Goal: Register for event/course

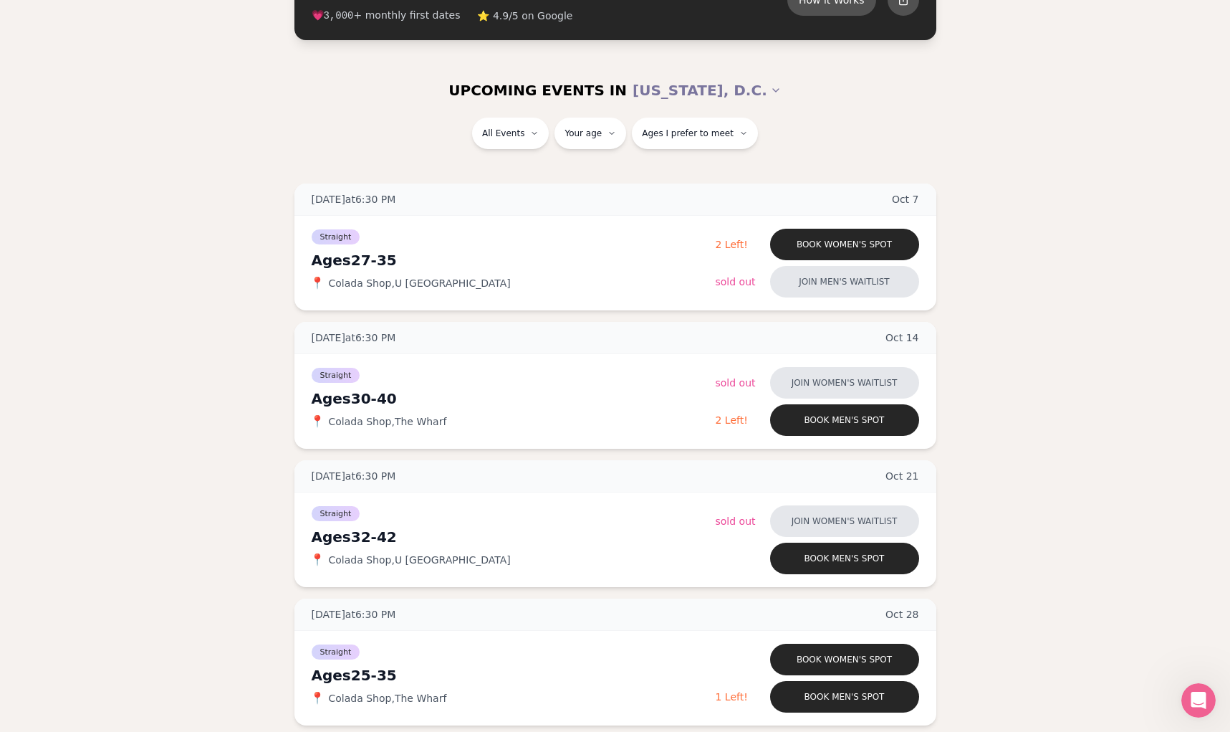
click at [994, 181] on section "UPCOMING EVENTS IN [US_STATE][GEOGRAPHIC_DATA] All Events Your age Ages I prefe…" at bounding box center [615, 414] width 1230 height 702
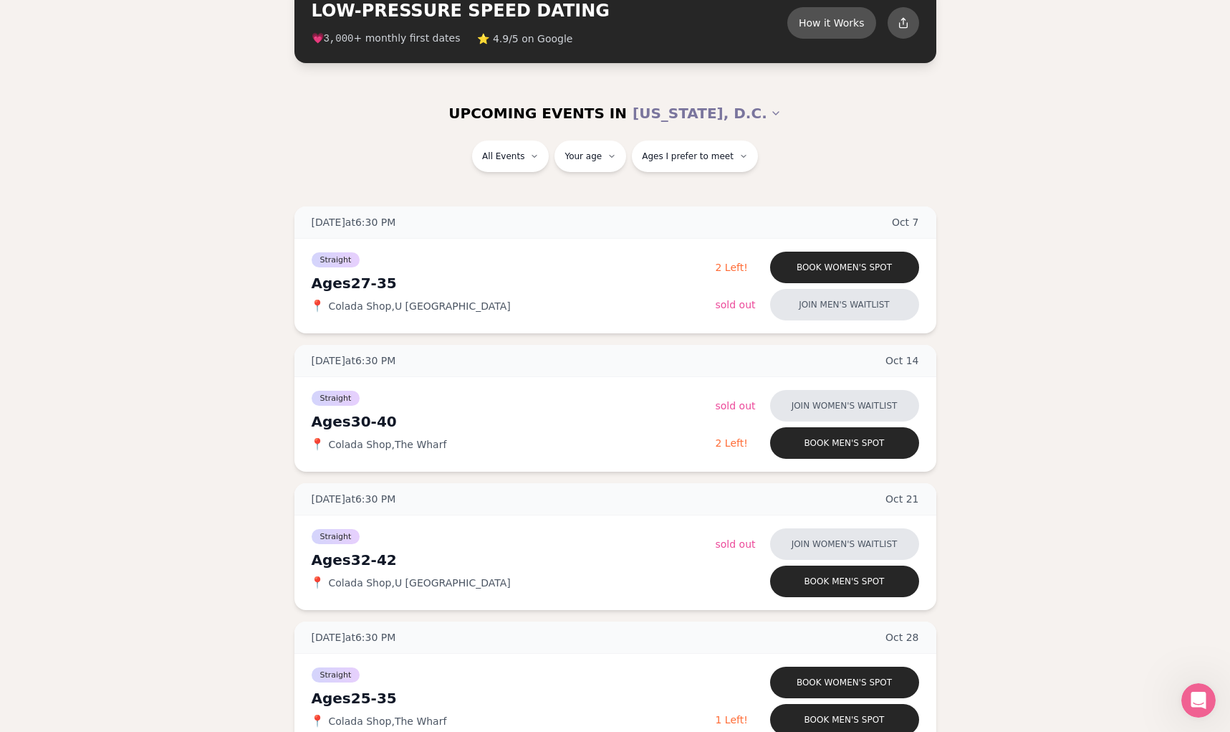
scroll to position [100, 0]
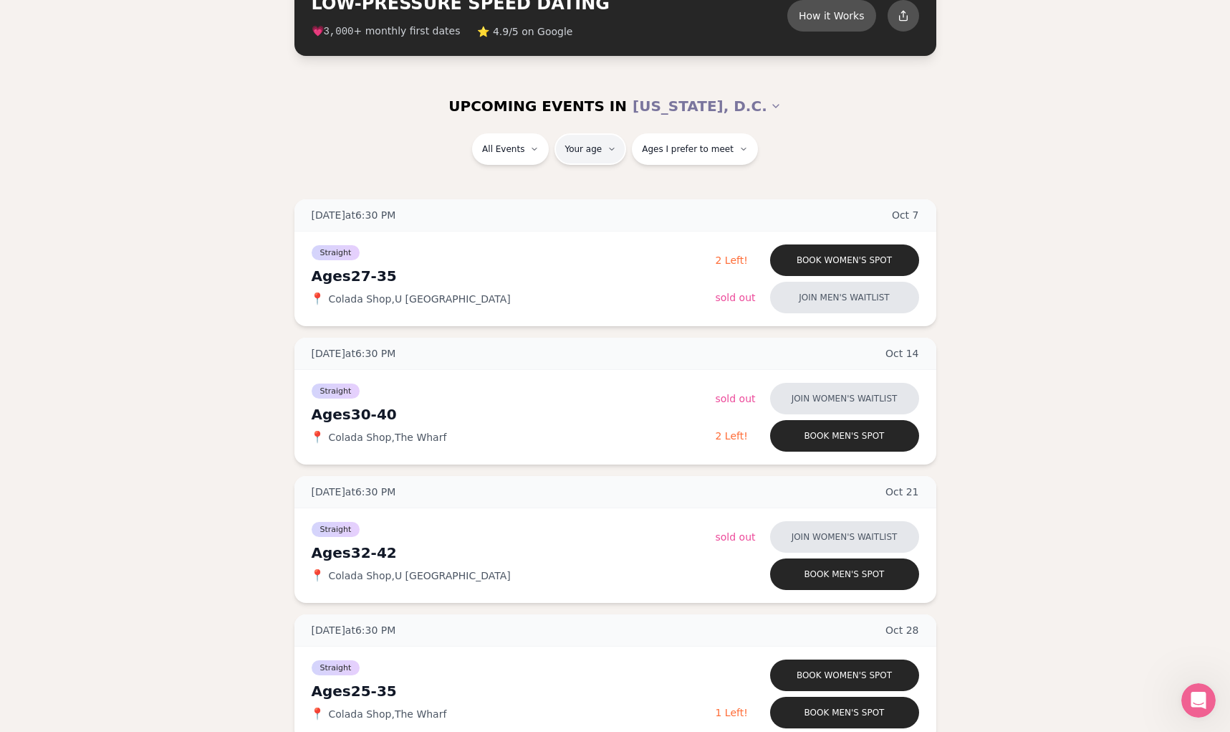
click at [601, 153] on html "Back to home luvvly LOW-PRESSURE SPEED DATING How it Works 💗 3,000 + monthly fi…" at bounding box center [615, 520] width 1230 height 1240
click at [484, 153] on html "Back to home luvvly LOW-PRESSURE SPEED DATING How it Works 💗 3,000 + monthly fi…" at bounding box center [615, 520] width 1230 height 1240
click at [490, 152] on html "Back to home luvvly LOW-PRESSURE SPEED DATING How it Works 💗 3,000 + monthly fi…" at bounding box center [615, 520] width 1230 height 1240
click at [420, 152] on html "Back to home luvvly LOW-PRESSURE SPEED DATING How it Works 💗 3,000 + monthly fi…" at bounding box center [615, 520] width 1230 height 1240
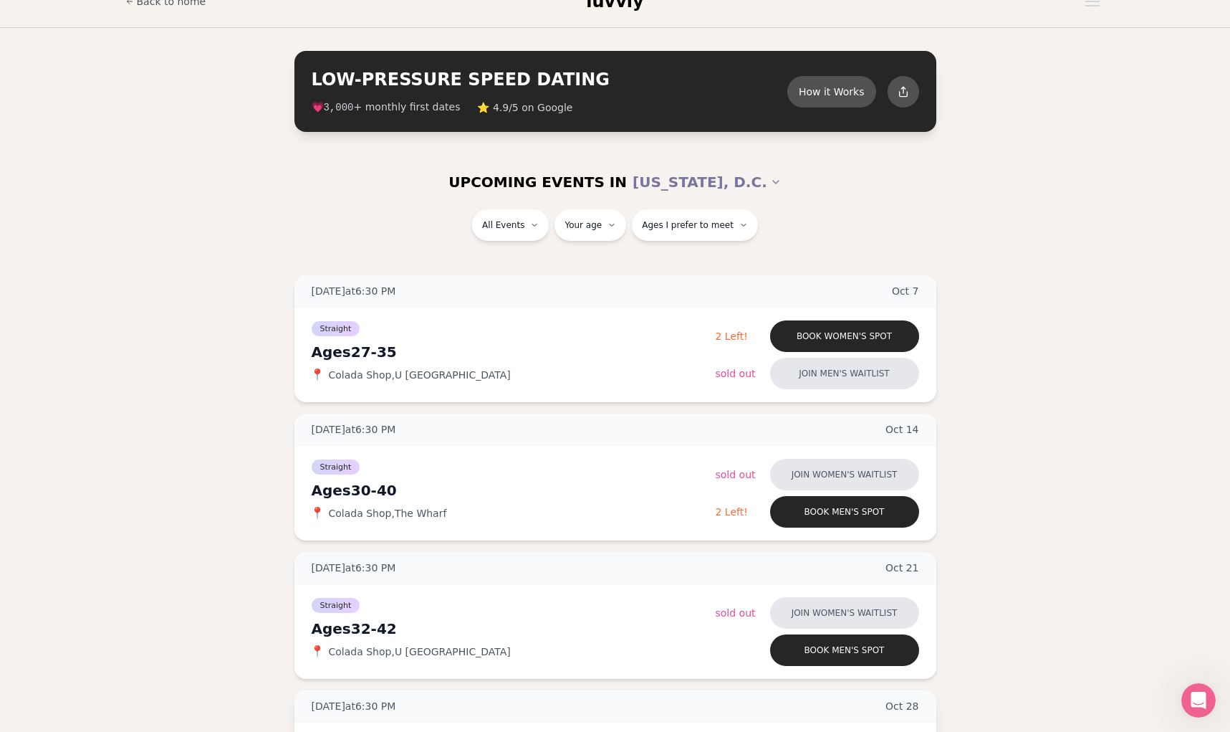
scroll to position [0, 0]
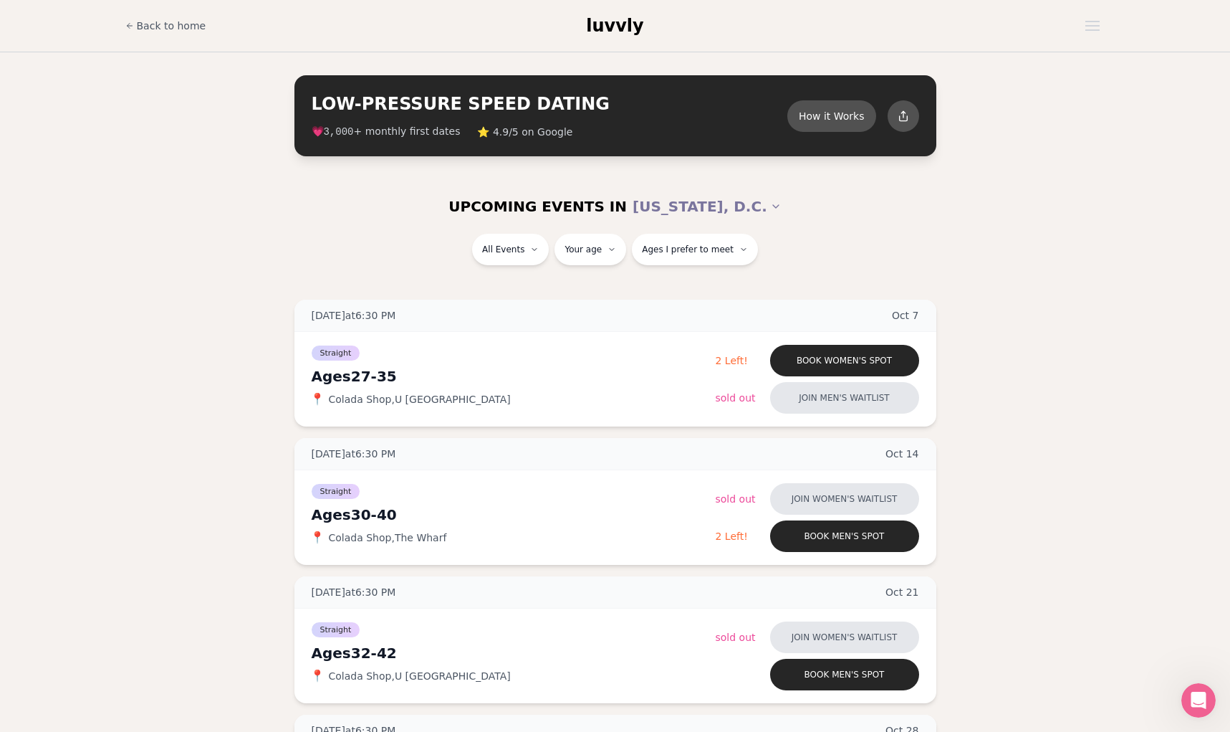
click at [281, 335] on div "[DATE] at 6:30 PM [DATE] Ages [DEMOGRAPHIC_DATA] Straight 📍 Colada Shop , U st …" at bounding box center [615, 571] width 1184 height 542
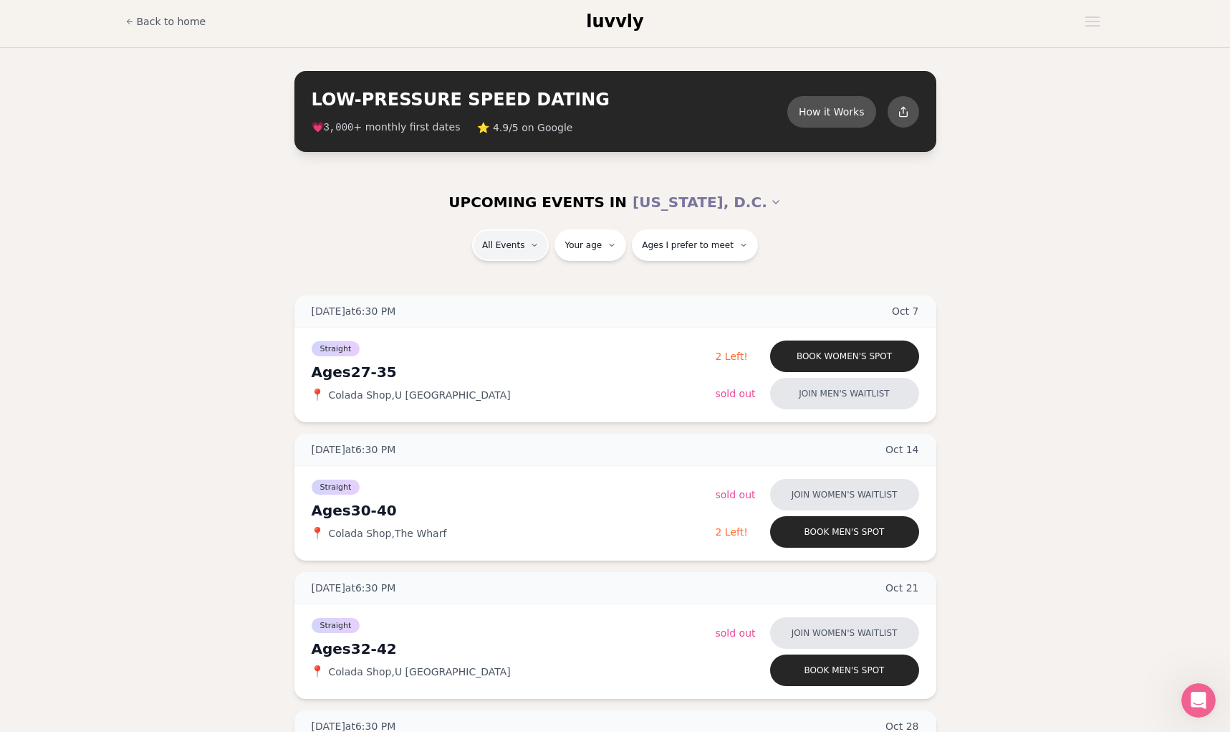
click at [531, 254] on html "Back to home luvvly LOW-PRESSURE SPEED DATING How it Works 💗 3,000 + monthly fi…" at bounding box center [615, 616] width 1230 height 1240
click at [434, 219] on html "Back to home luvvly LOW-PRESSURE SPEED DATING How it Works 💗 3,000 + monthly fi…" at bounding box center [615, 616] width 1230 height 1240
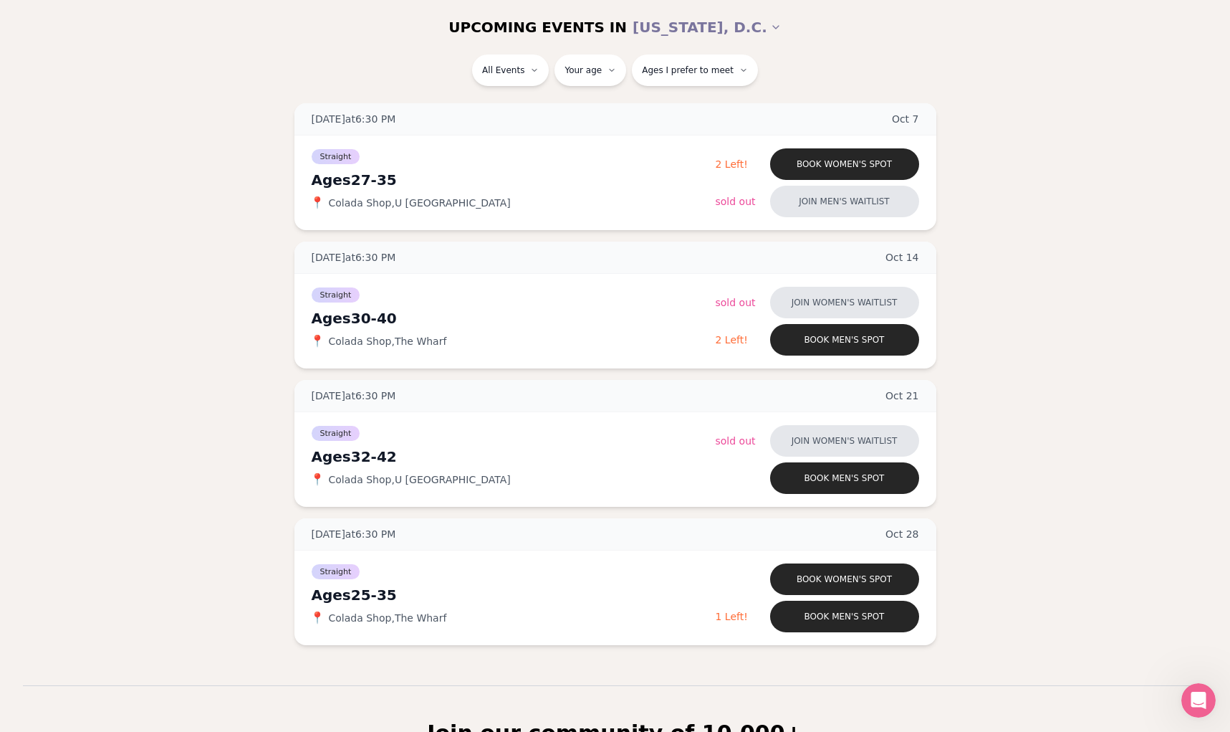
scroll to position [196, 0]
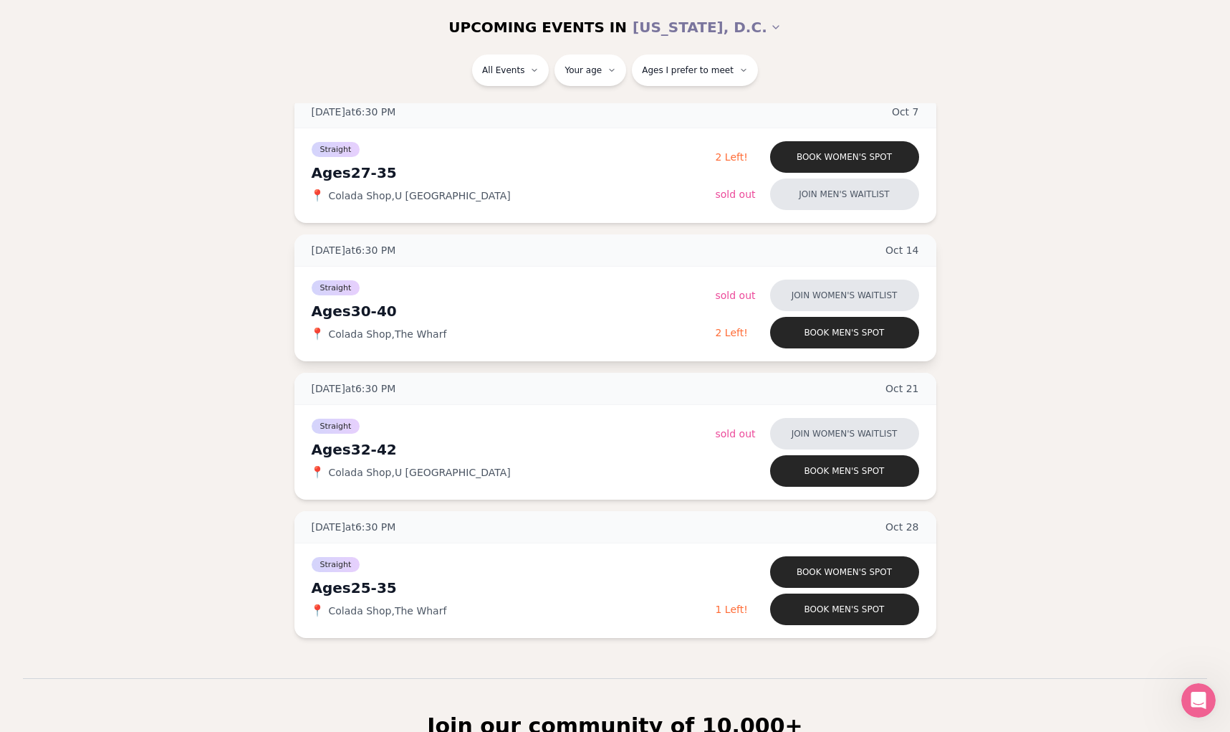
click at [621, 257] on div "[DATE] at 6:30 PM [DATE]" at bounding box center [615, 250] width 642 height 32
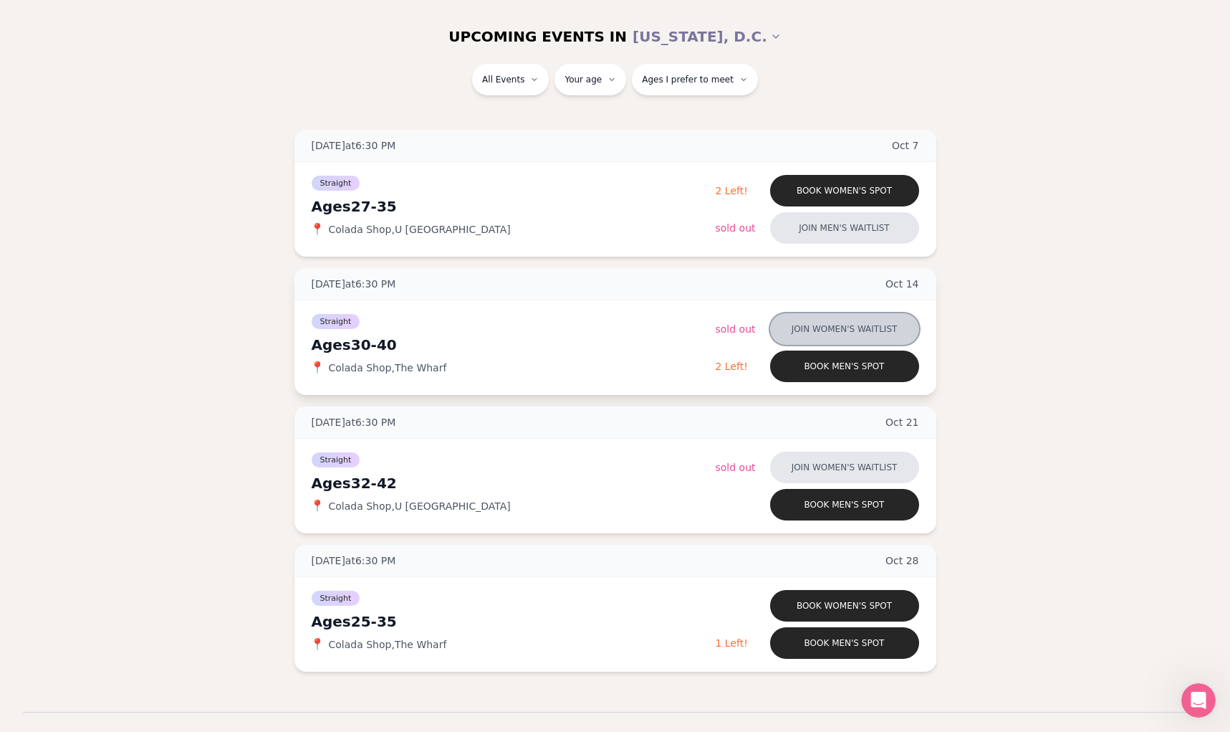
scroll to position [171, 0]
click at [805, 325] on button "Join women's waitlist" at bounding box center [844, 328] width 149 height 32
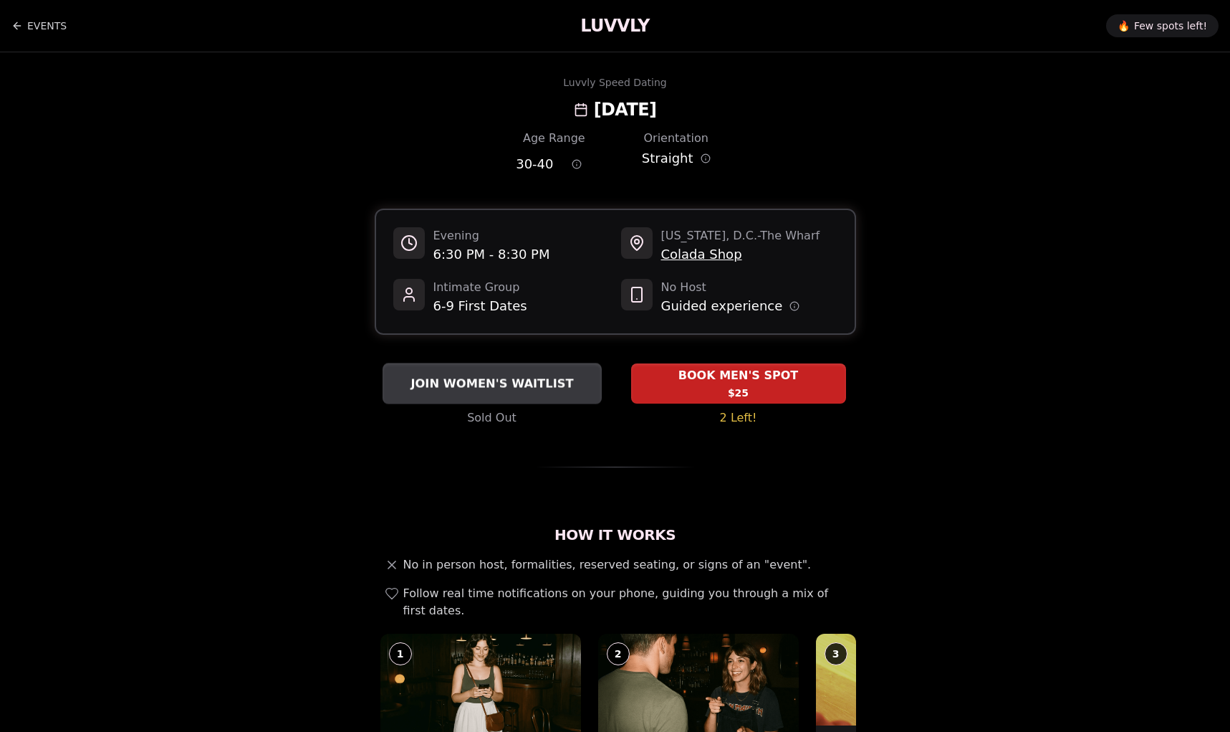
click at [498, 388] on span "JOIN WOMEN'S WAITLIST" at bounding box center [492, 383] width 168 height 17
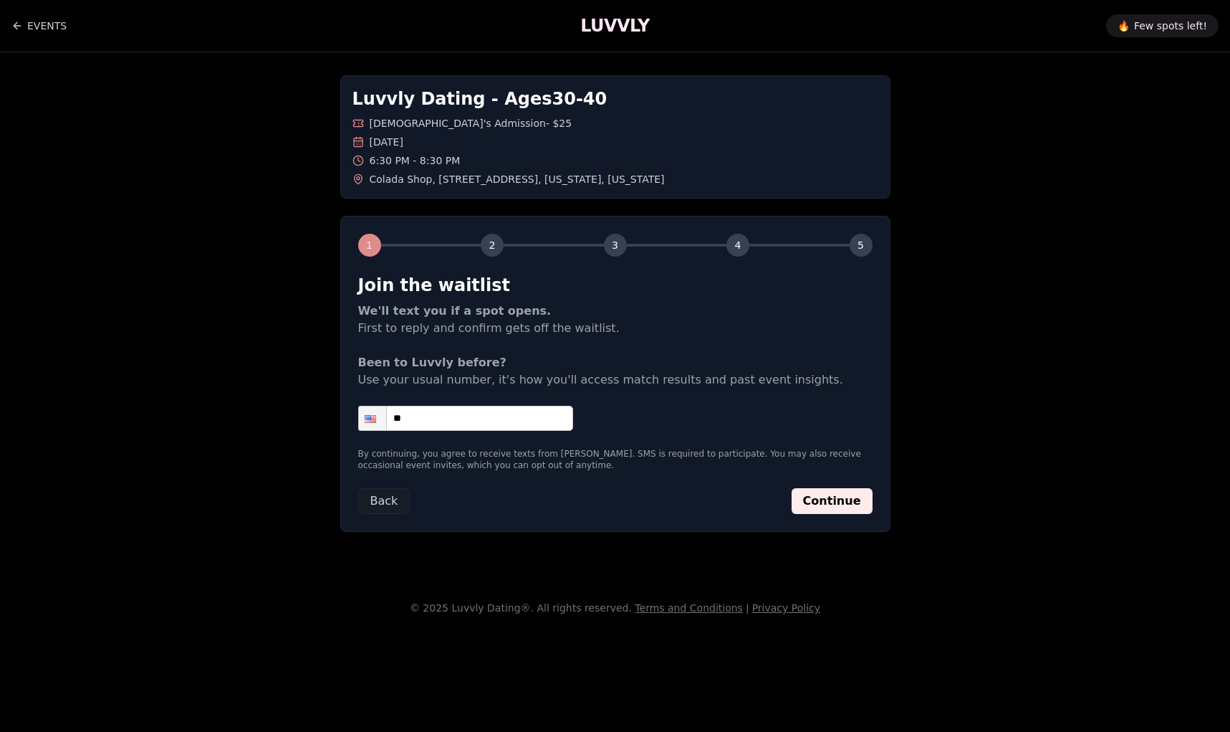
click at [459, 425] on input "**" at bounding box center [465, 418] width 215 height 25
type input "**********"
click at [856, 507] on button "Continue" at bounding box center [832, 501] width 81 height 26
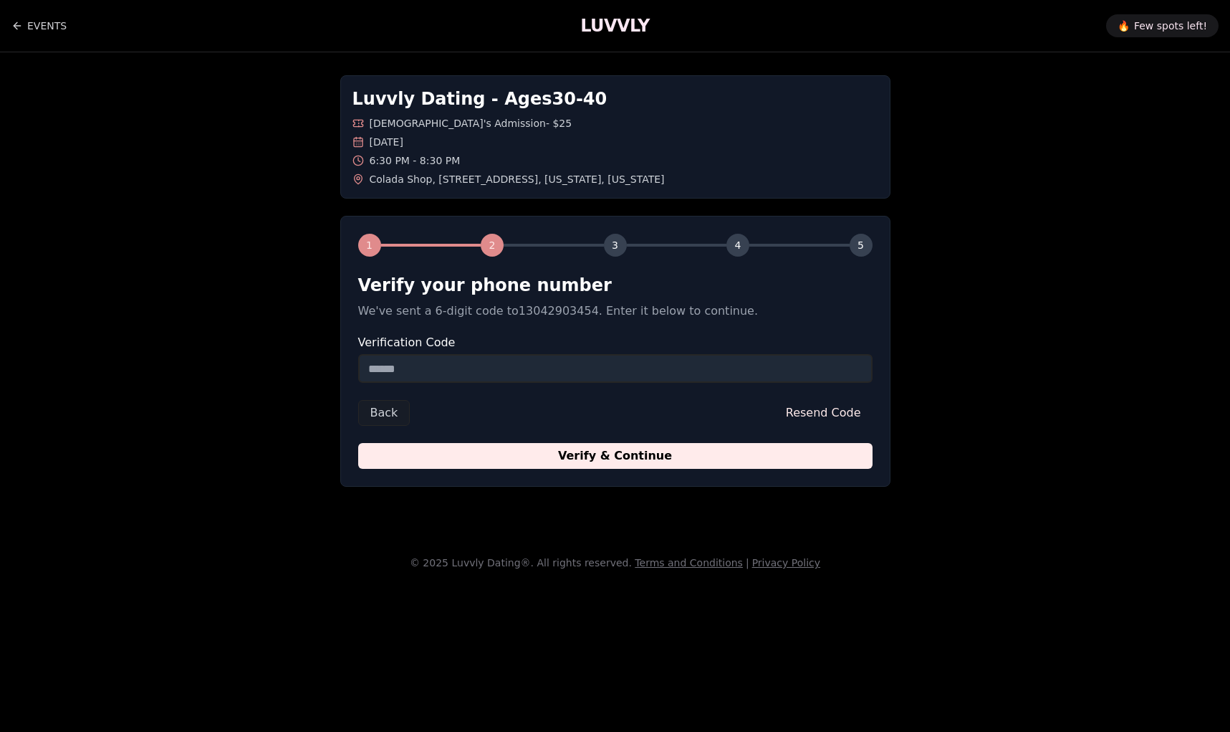
click at [496, 365] on input "Verification Code" at bounding box center [615, 368] width 514 height 29
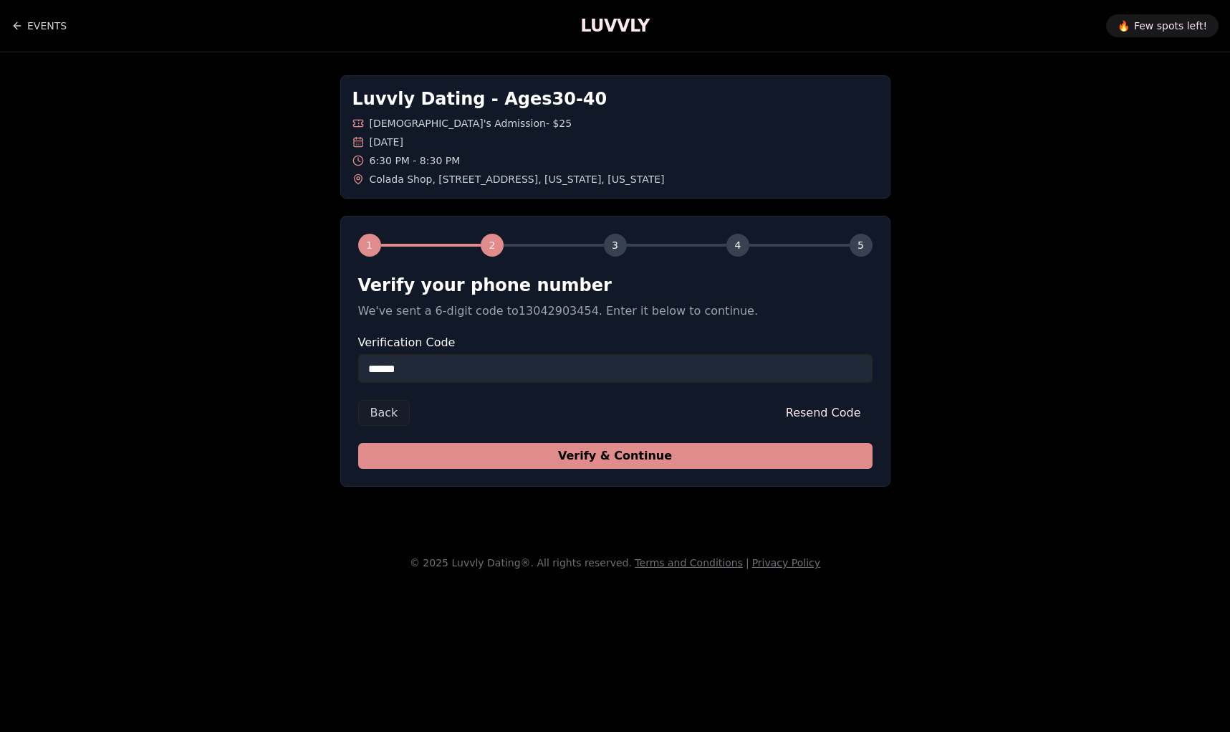
type input "******"
click at [487, 447] on button "Verify & Continue" at bounding box center [615, 456] width 514 height 26
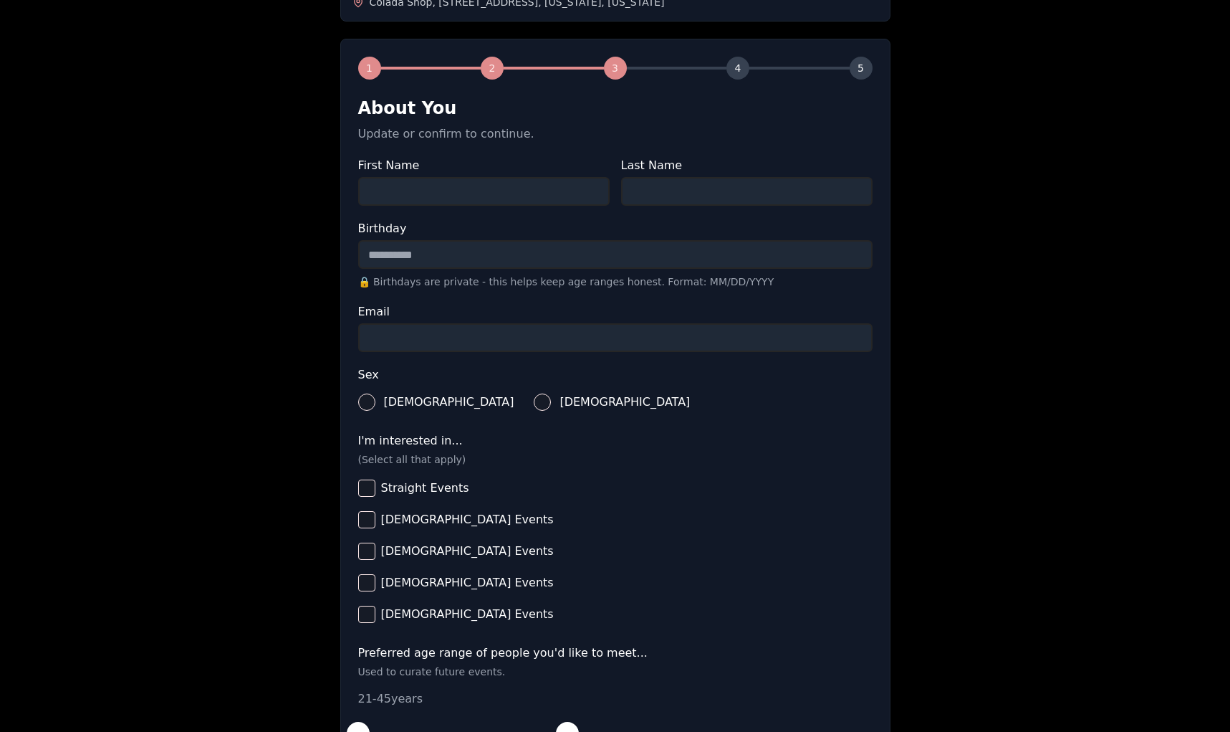
scroll to position [176, 0]
click at [426, 199] on input "First Name" at bounding box center [483, 192] width 251 height 29
type input "******"
type input "********"
type input "**********"
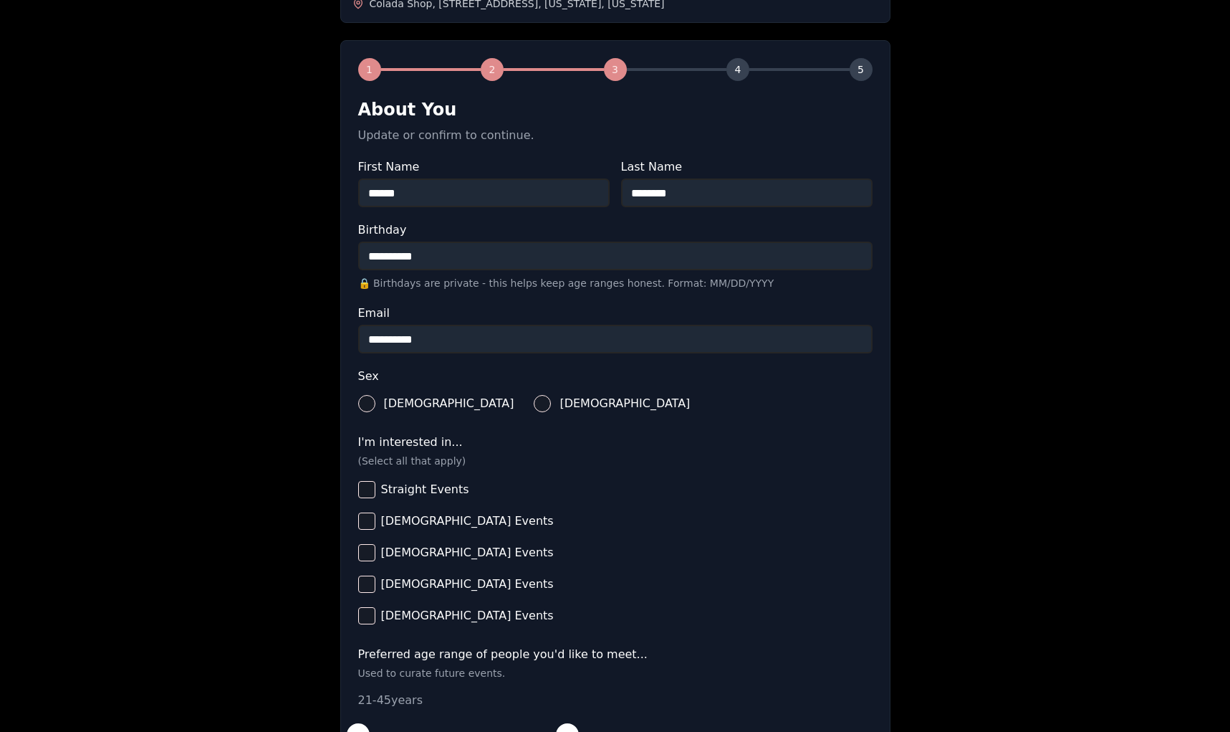
type input "**********"
click at [534, 407] on button "[DEMOGRAPHIC_DATA]" at bounding box center [542, 403] width 17 height 17
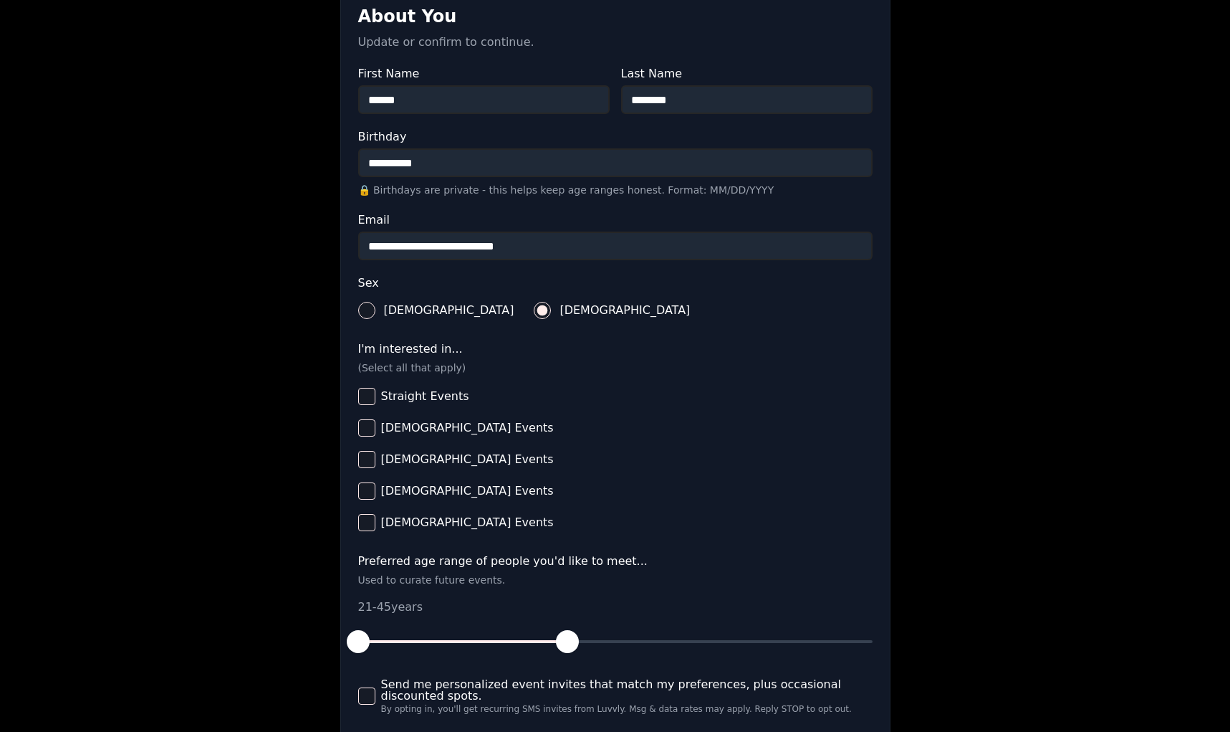
scroll to position [273, 0]
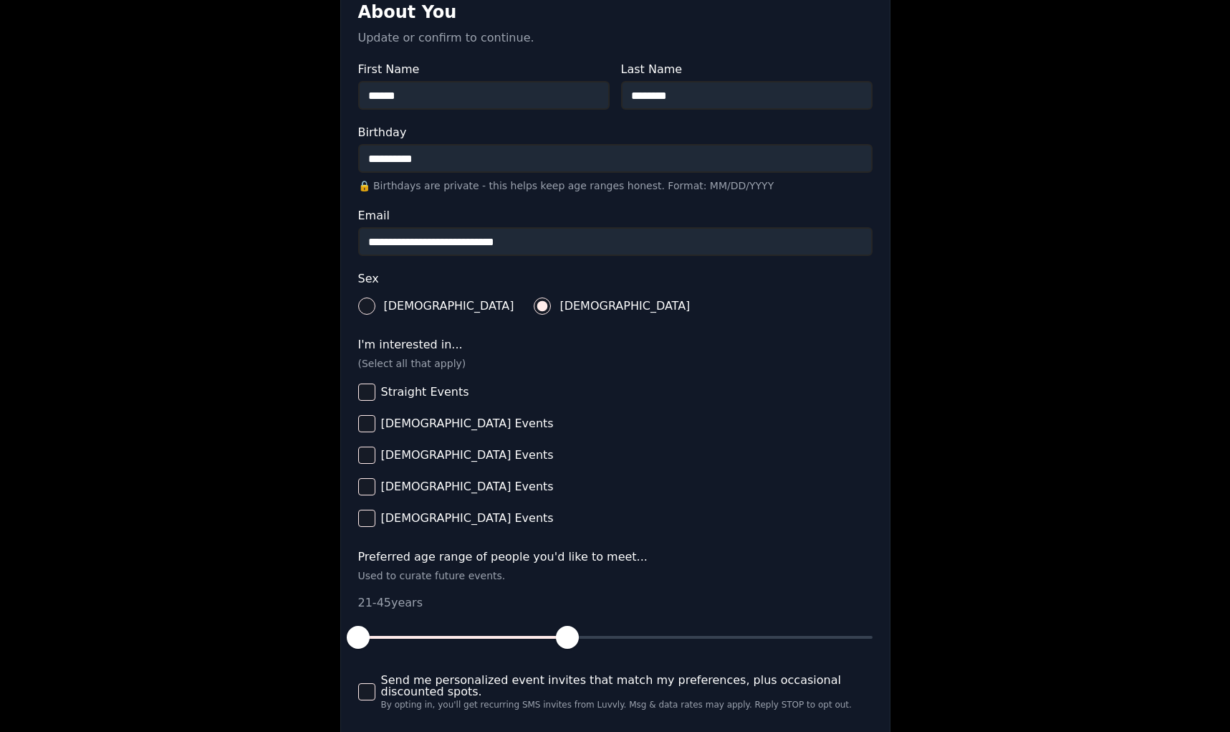
drag, startPoint x: 370, startPoint y: 394, endPoint x: 368, endPoint y: 406, distance: 12.4
click at [370, 394] on button "Straight Events" at bounding box center [366, 391] width 17 height 17
drag, startPoint x: 369, startPoint y: 421, endPoint x: 355, endPoint y: 421, distance: 13.6
click at [369, 421] on button "[DEMOGRAPHIC_DATA] Events" at bounding box center [366, 423] width 17 height 17
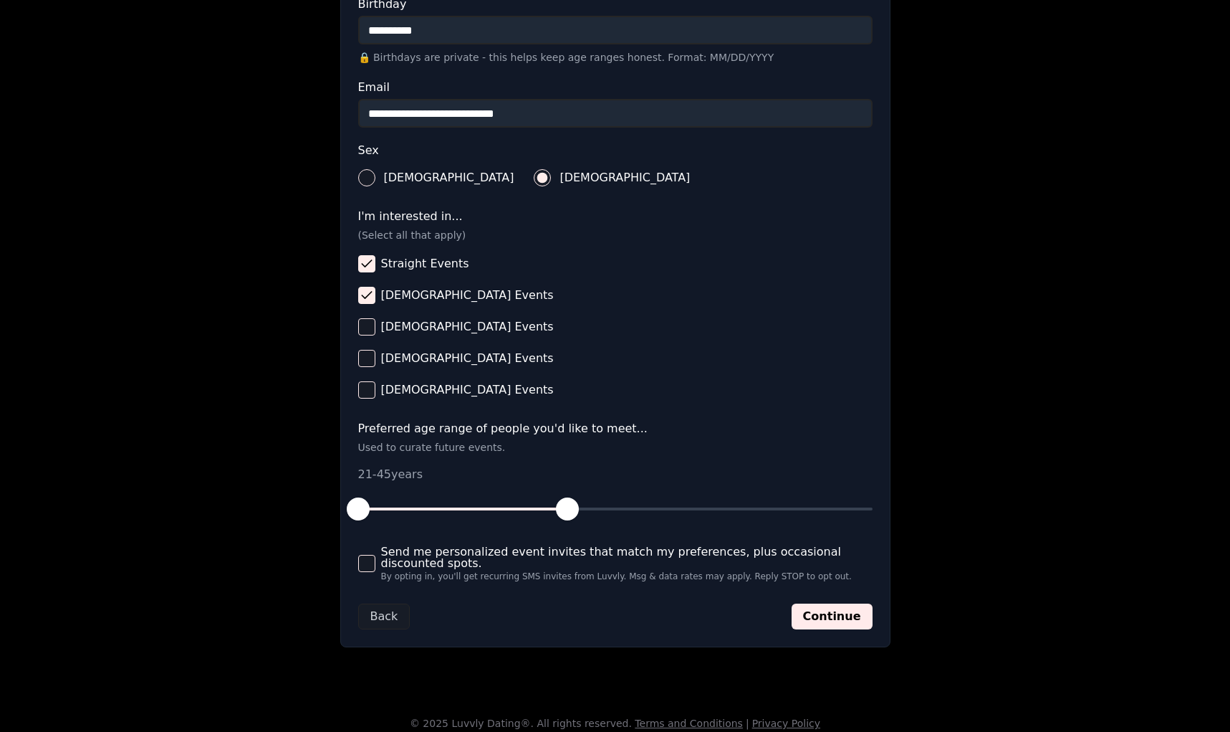
scroll to position [411, 0]
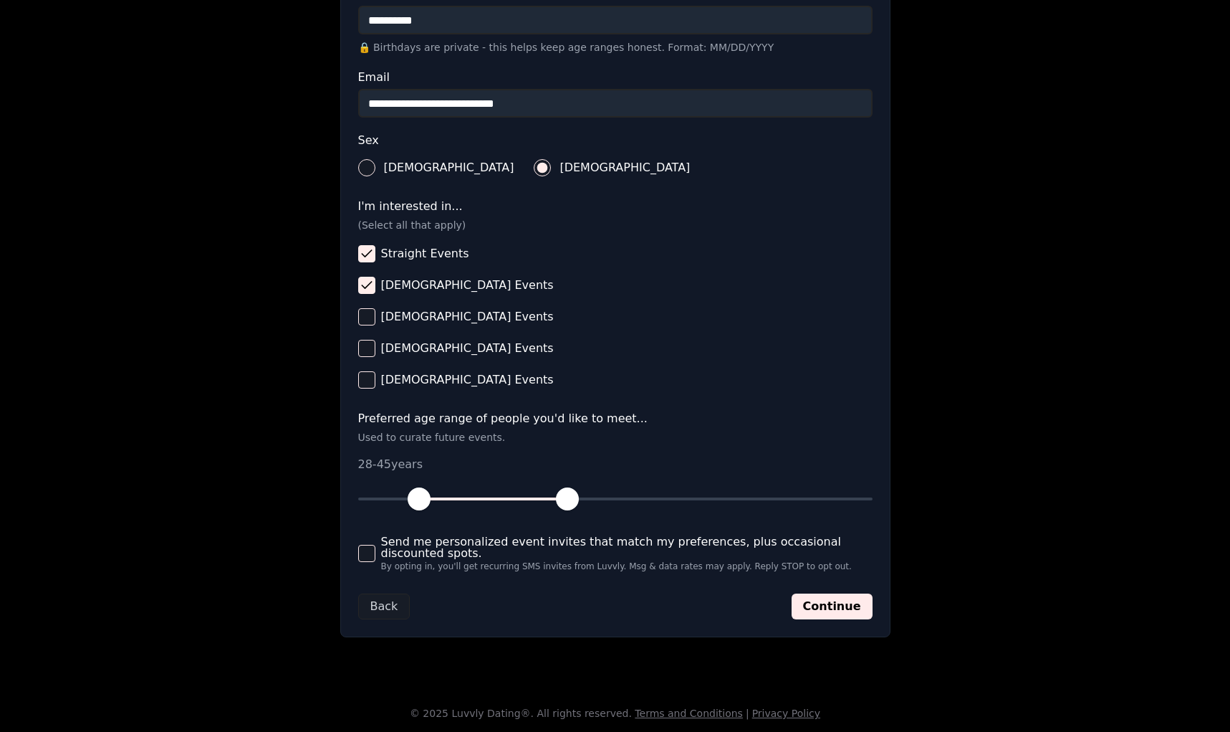
drag, startPoint x: 368, startPoint y: 499, endPoint x: 418, endPoint y: 499, distance: 50.9
click at [418, 499] on span "button" at bounding box center [419, 498] width 23 height 23
drag, startPoint x: 568, startPoint y: 505, endPoint x: 566, endPoint y: 517, distance: 11.7
click at [507, 505] on span "button" at bounding box center [505, 498] width 23 height 23
click at [838, 610] on button "Continue" at bounding box center [832, 606] width 81 height 26
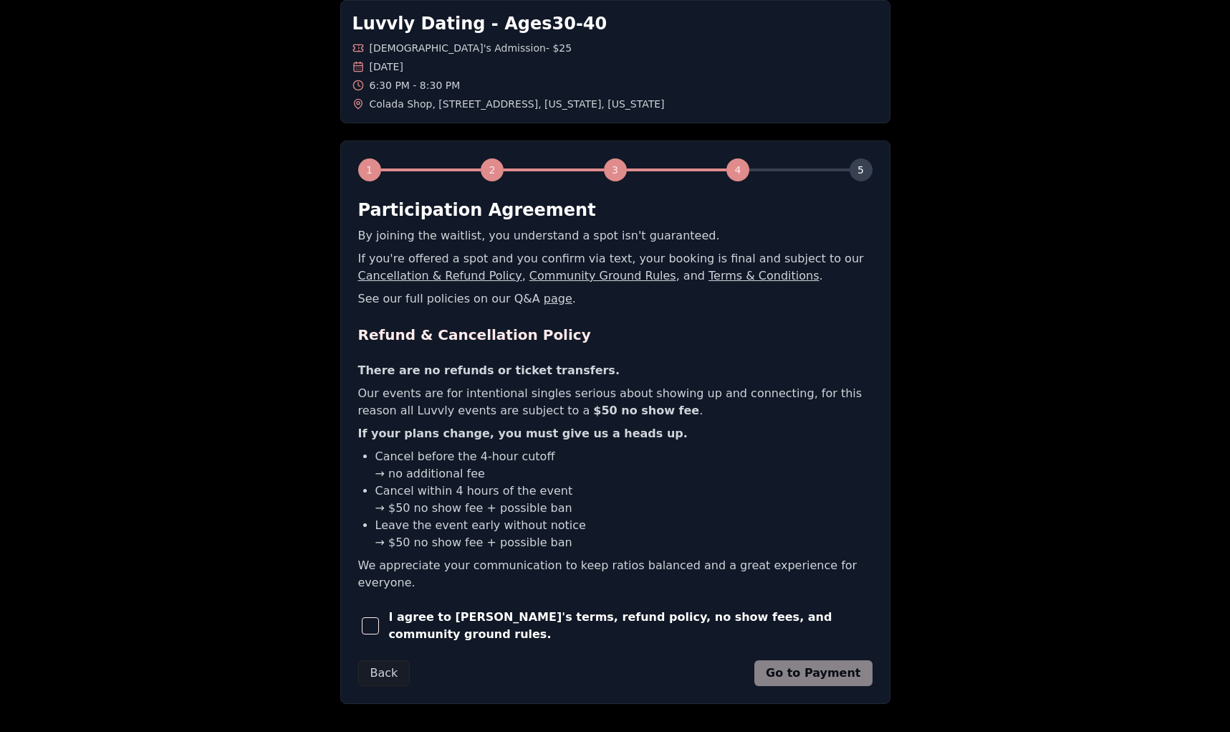
scroll to position [122, 0]
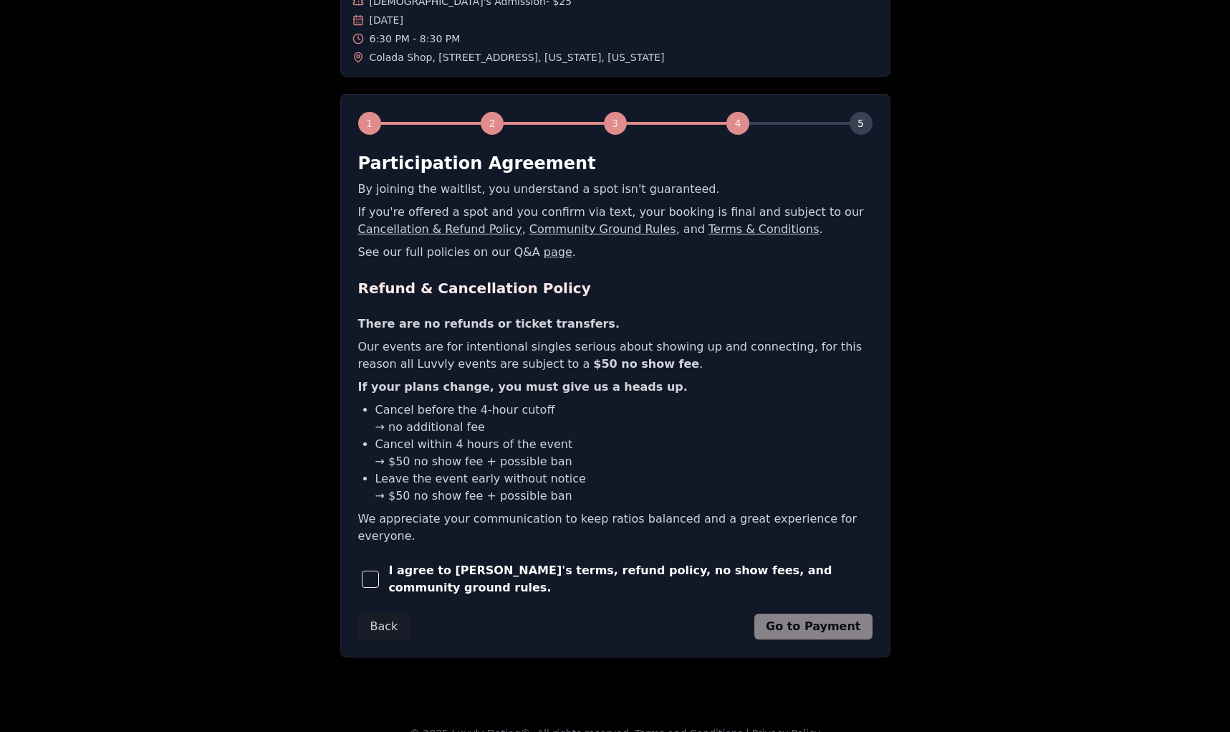
drag, startPoint x: 370, startPoint y: 565, endPoint x: 581, endPoint y: 565, distance: 210.7
click at [370, 570] on span "button" at bounding box center [370, 578] width 17 height 17
click at [808, 613] on button "Go to Payment" at bounding box center [813, 626] width 118 height 26
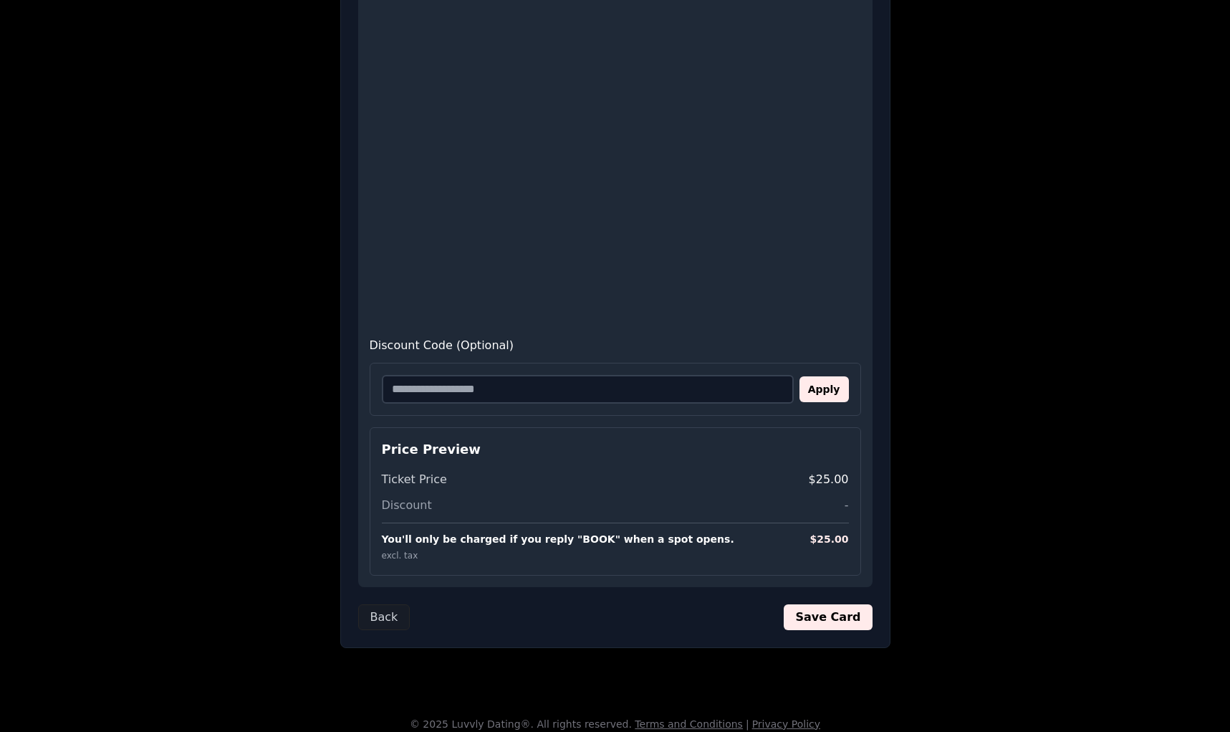
scroll to position [511, 0]
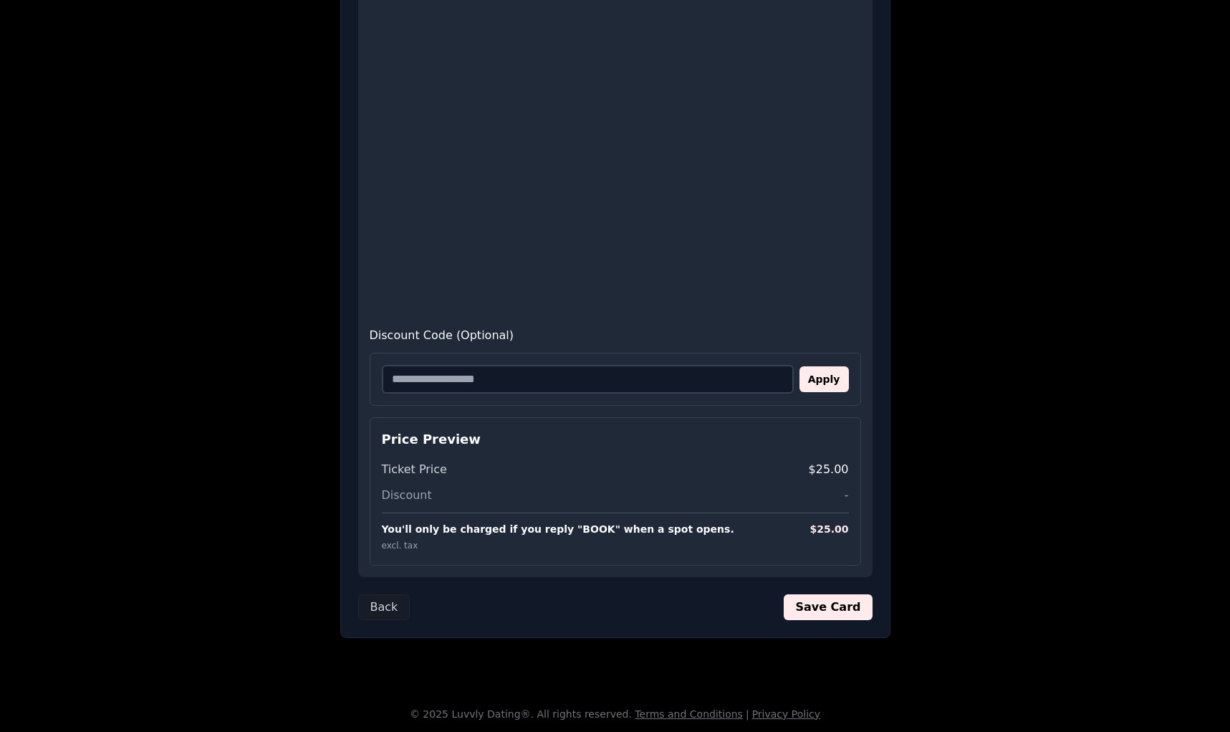
click at [577, 380] on input "Discount Code (Optional)" at bounding box center [588, 379] width 412 height 29
type input "*********"
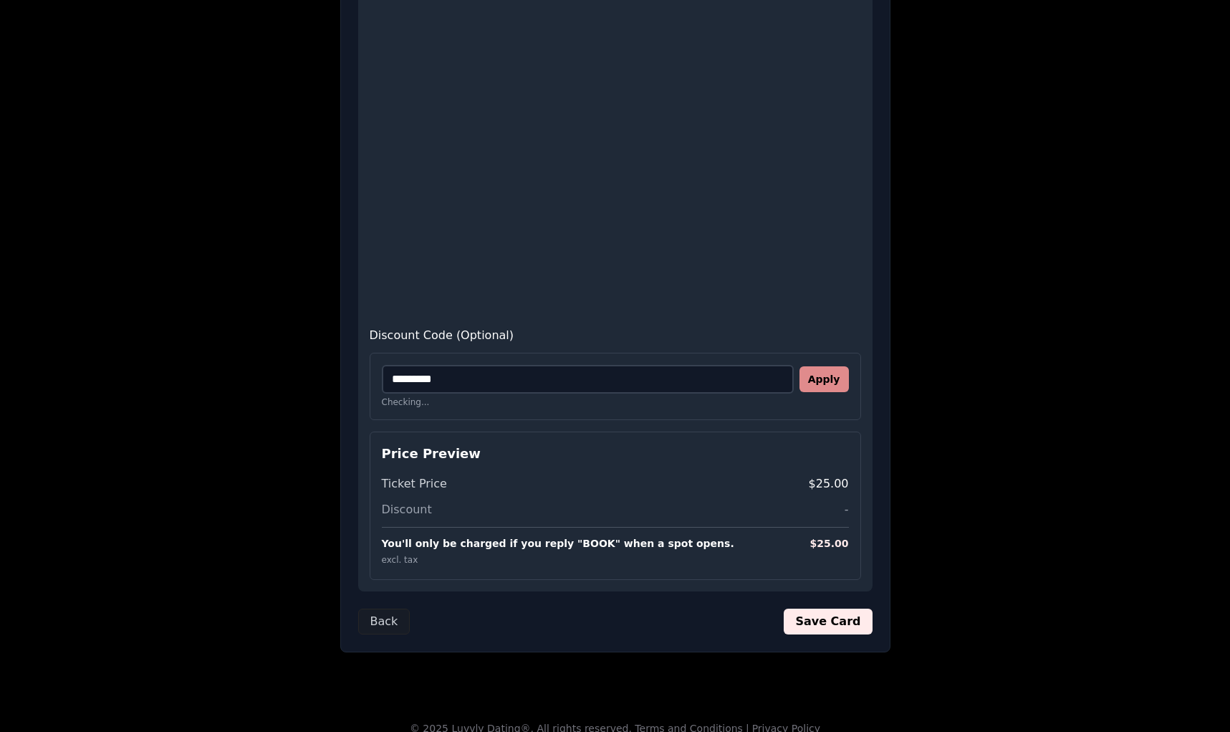
click at [827, 380] on button "Apply" at bounding box center [824, 379] width 49 height 26
click at [846, 617] on button "Save Card" at bounding box center [828, 621] width 88 height 26
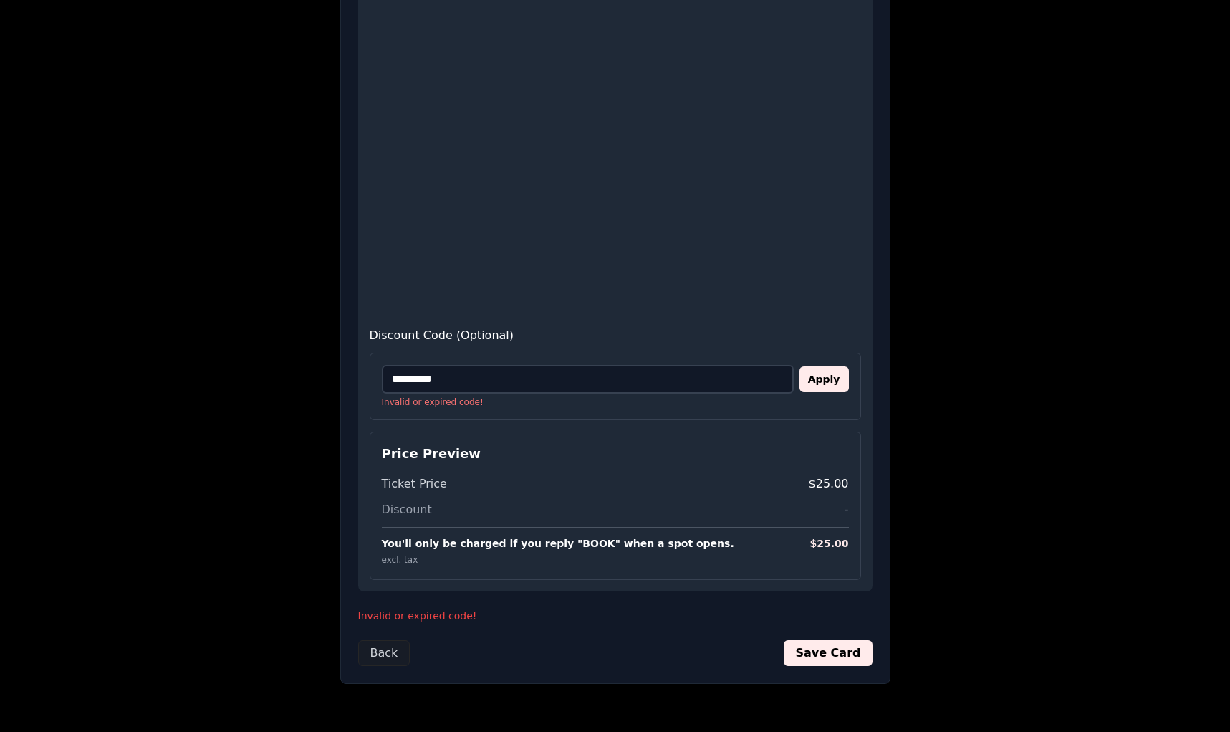
click at [727, 361] on div "********* Apply Invalid or expired code!" at bounding box center [616, 386] width 492 height 67
click at [723, 378] on input "*********" at bounding box center [588, 379] width 412 height 29
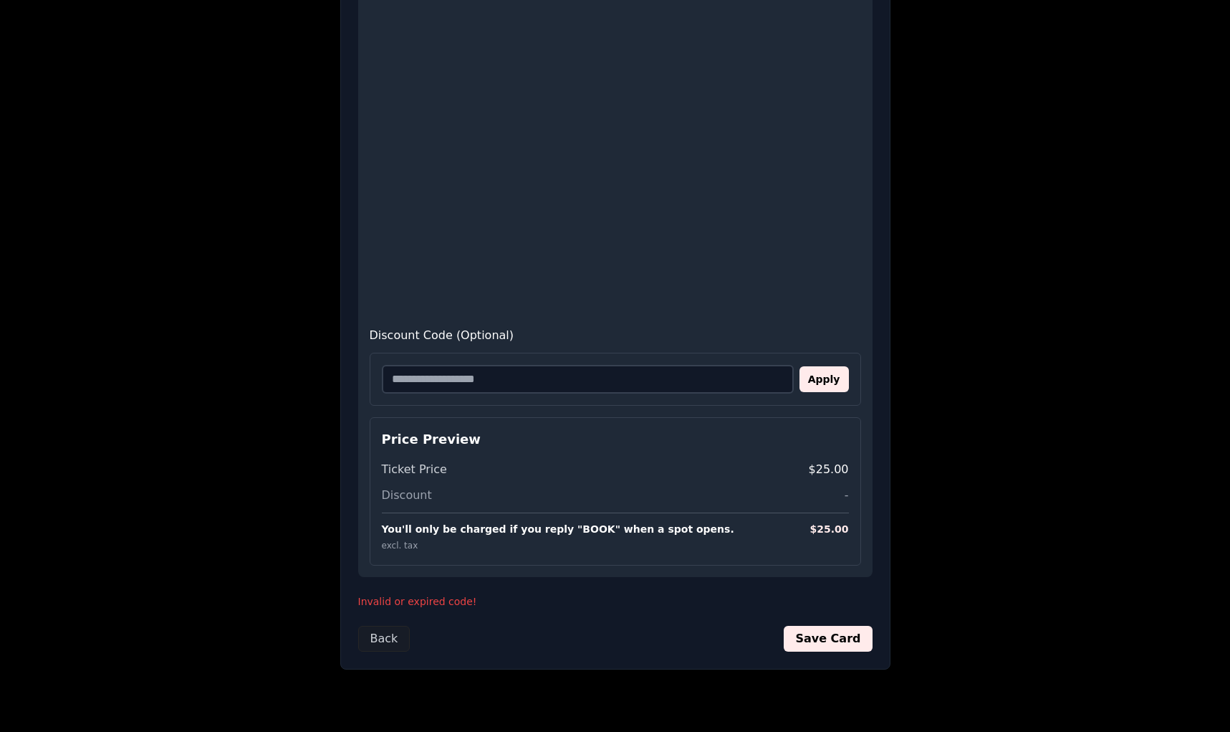
click at [830, 651] on div "1 2 3 4 5 Save Your Payment Method We'll securely save your card so if a spot o…" at bounding box center [615, 187] width 550 height 964
click at [834, 641] on button "Save Card" at bounding box center [828, 639] width 88 height 26
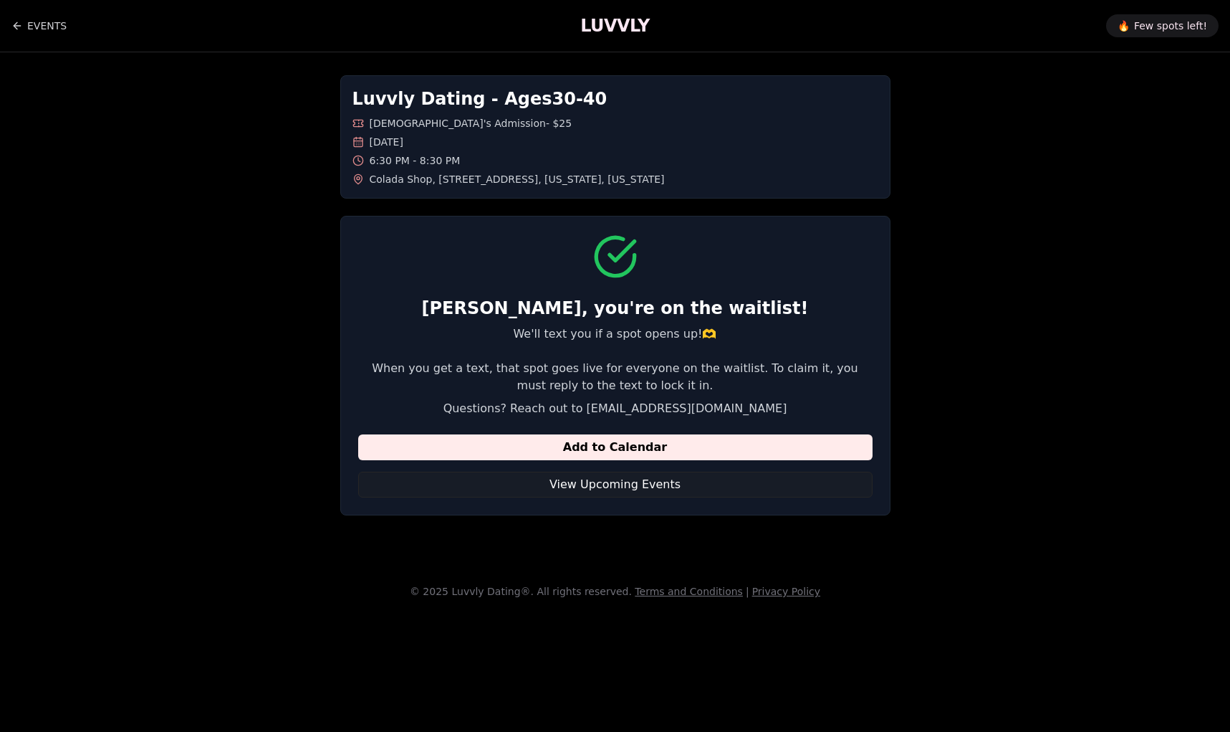
scroll to position [0, 0]
